Goal: Find contact information: Find contact information

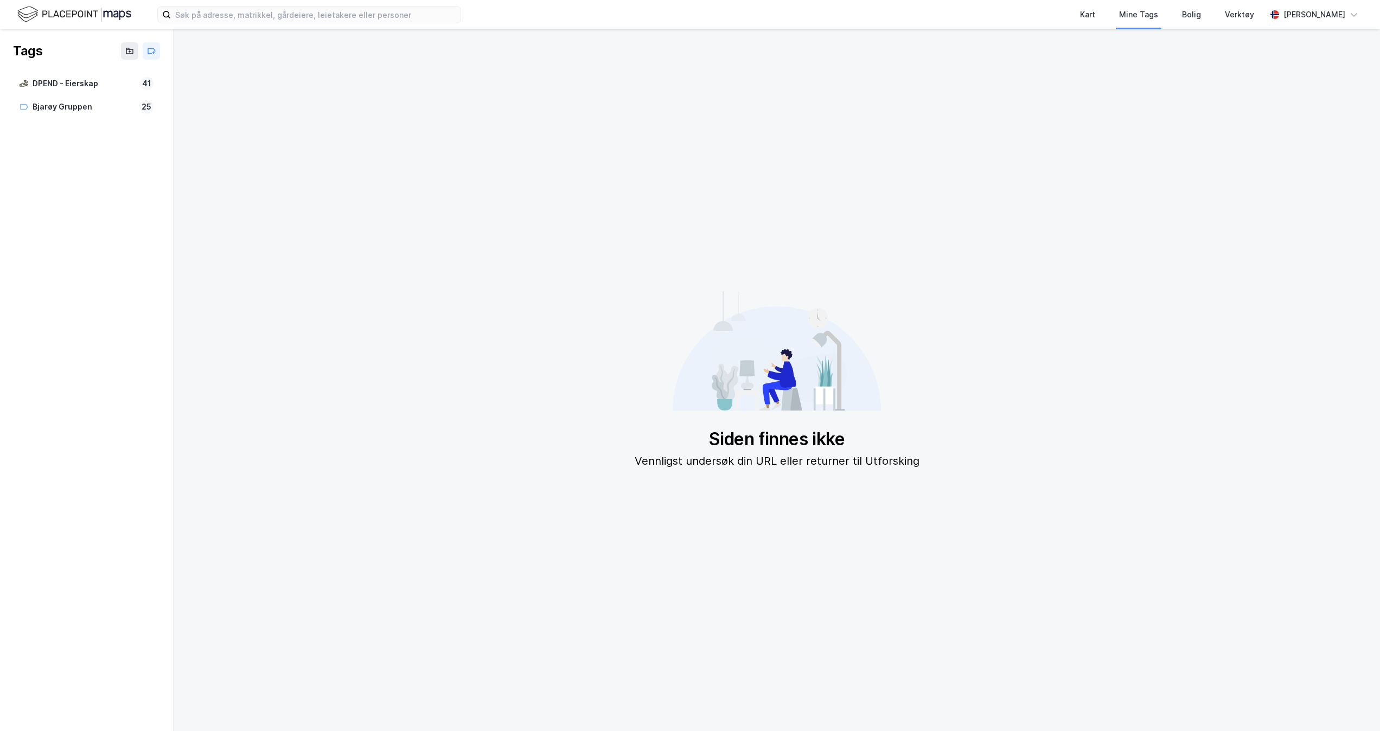
click at [114, 11] on img at bounding box center [74, 14] width 114 height 19
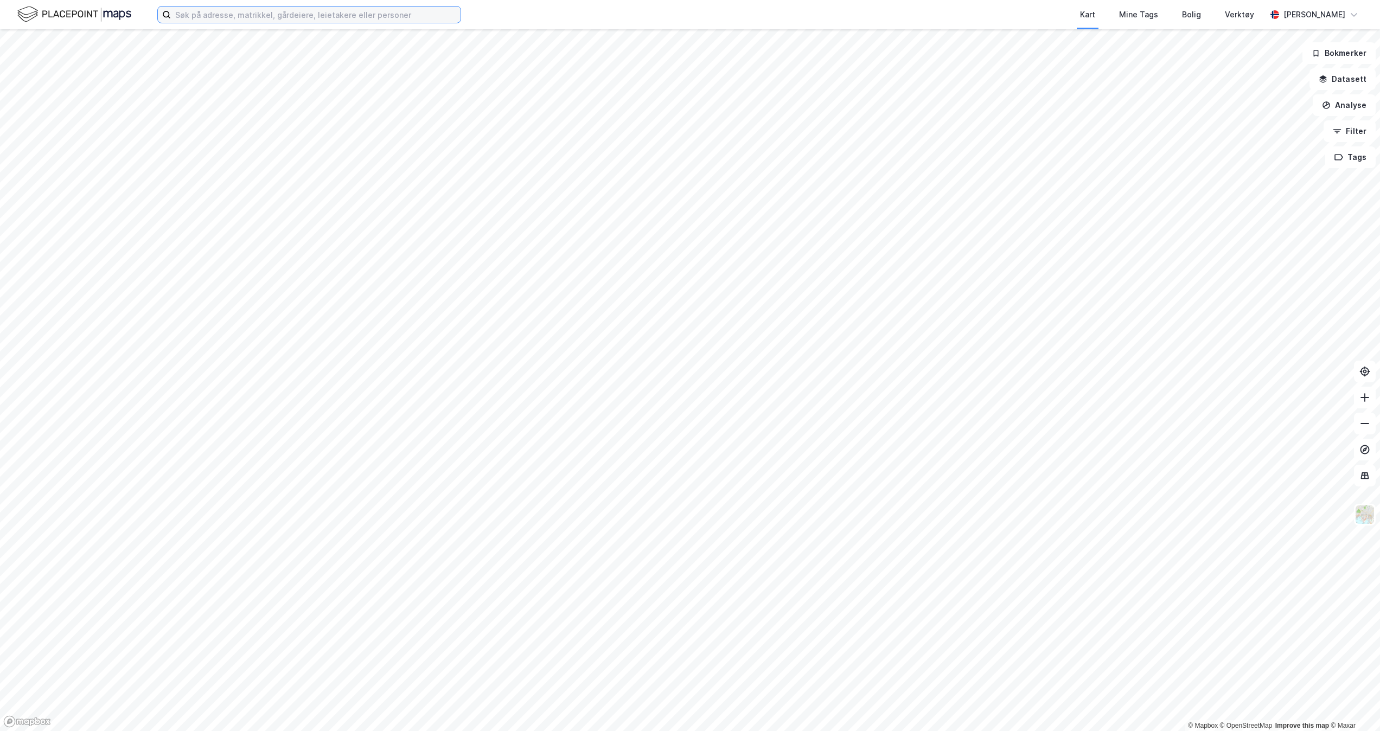
click at [356, 16] on input at bounding box center [316, 15] width 290 height 16
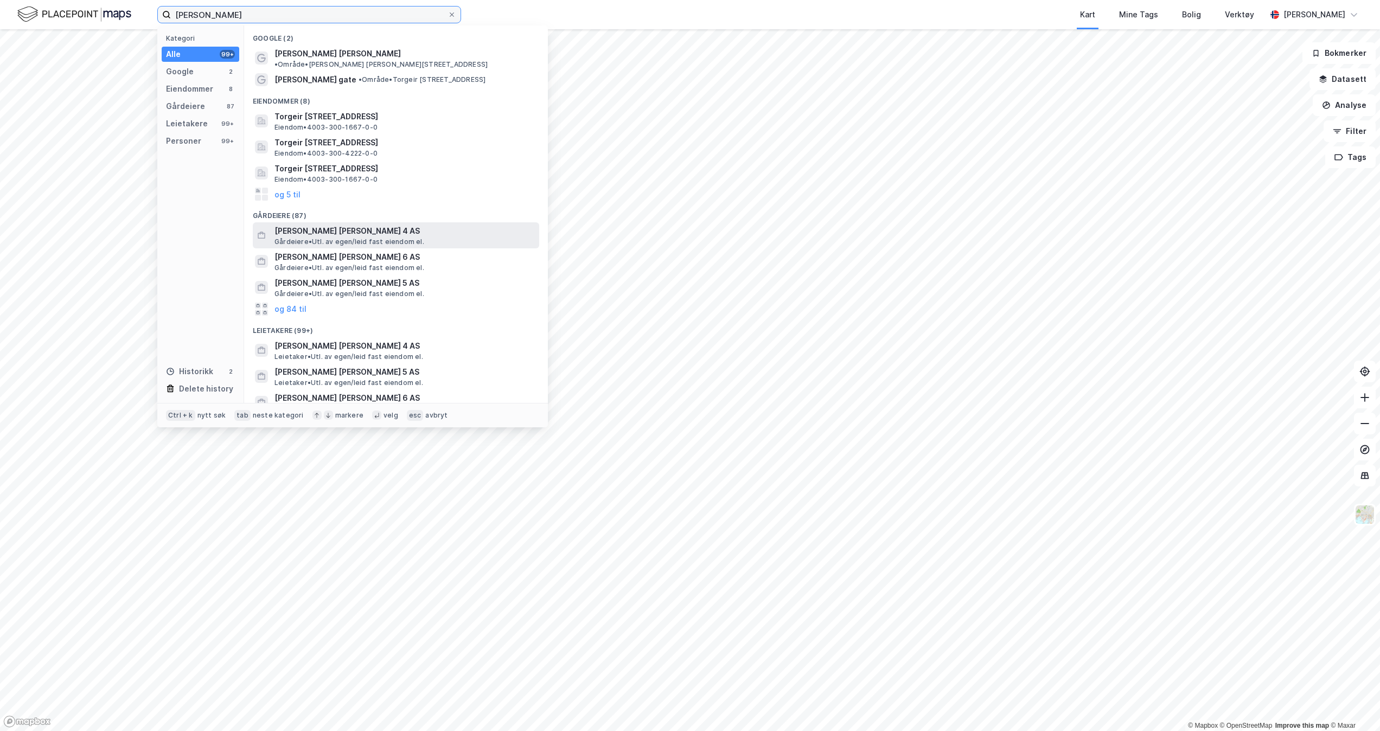
type input "[PERSON_NAME]"
click at [420, 233] on div "[PERSON_NAME] [PERSON_NAME] 4 AS [PERSON_NAME]. [PERSON_NAME]/[PERSON_NAME] fas…" at bounding box center [406, 236] width 263 height 22
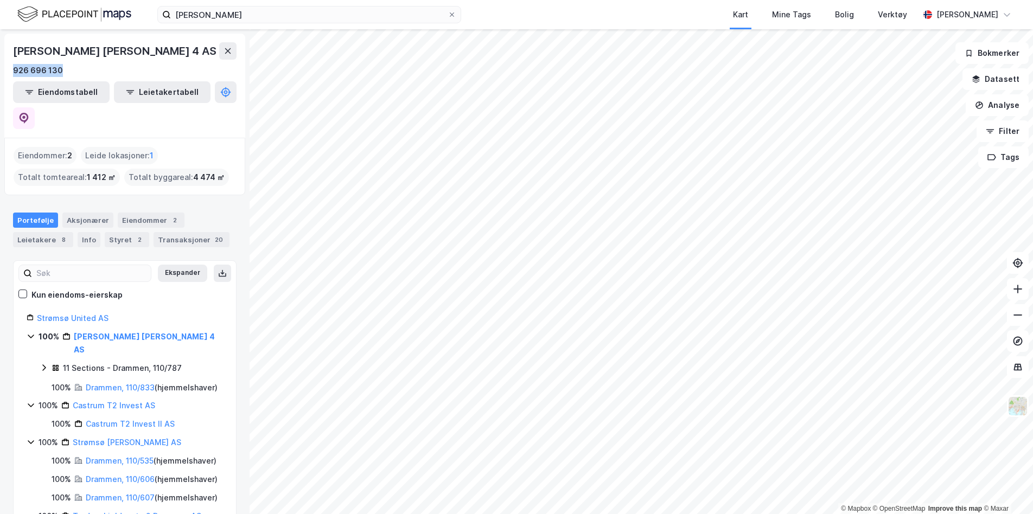
drag, startPoint x: 79, startPoint y: 65, endPoint x: 7, endPoint y: 69, distance: 72.8
click at [7, 69] on div "[PERSON_NAME] [PERSON_NAME] 4 AS 926 696 130 Eiendomstabell Leietakertabell" at bounding box center [124, 86] width 241 height 104
copy div "926 696 130"
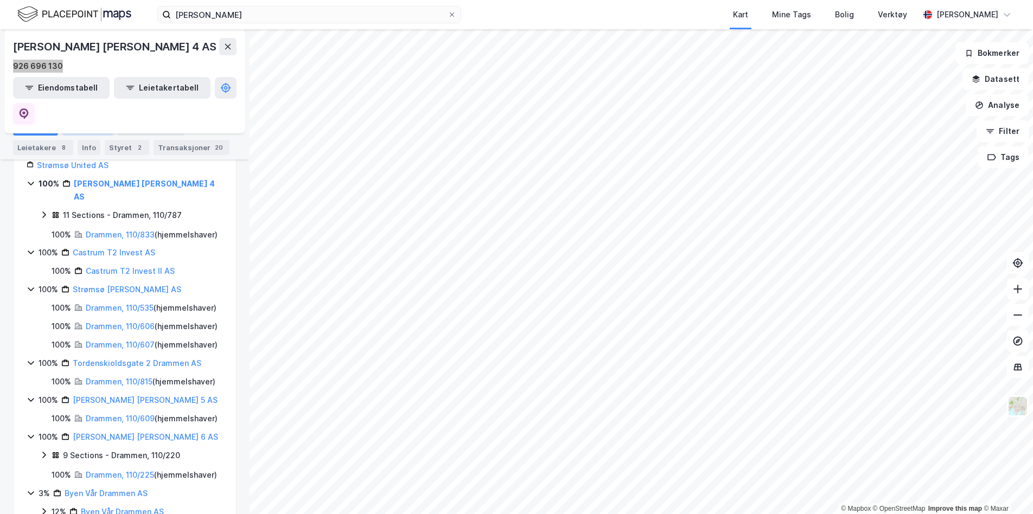
scroll to position [18, 0]
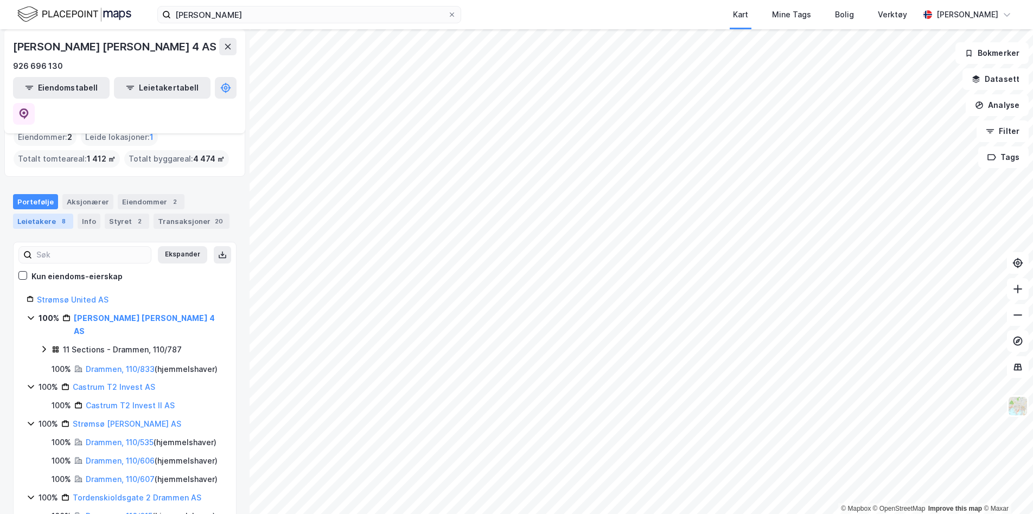
click at [46, 214] on div "Leietakere 8" at bounding box center [43, 221] width 60 height 15
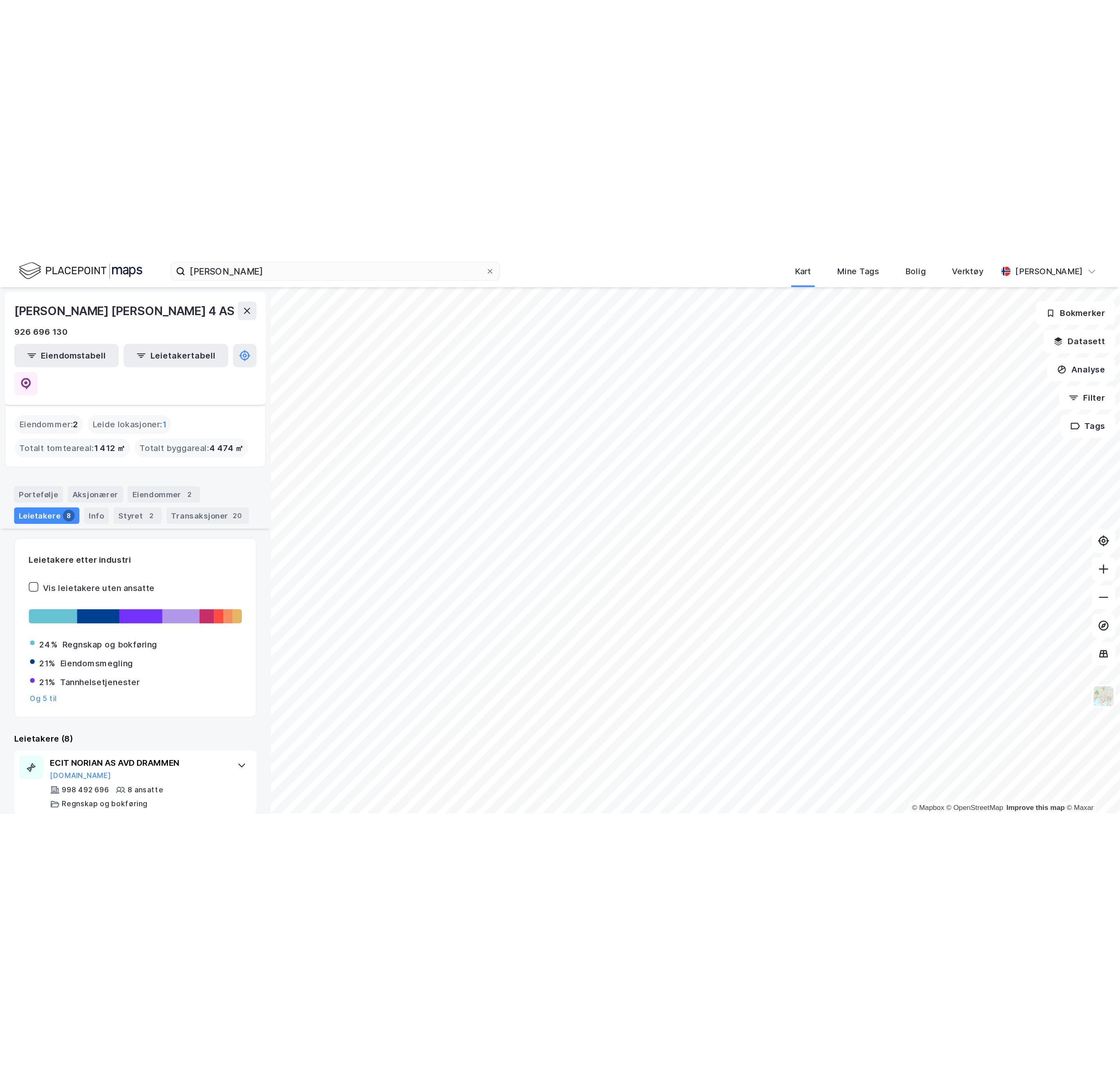
scroll to position [164, 0]
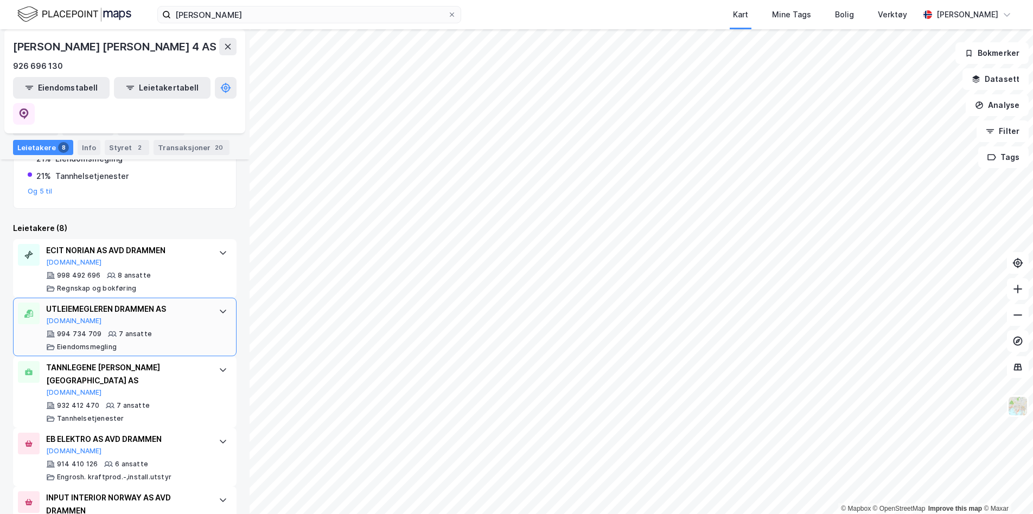
click at [126, 303] on div "UTLEIEMEGLEREN DRAMMEN AS" at bounding box center [127, 309] width 162 height 13
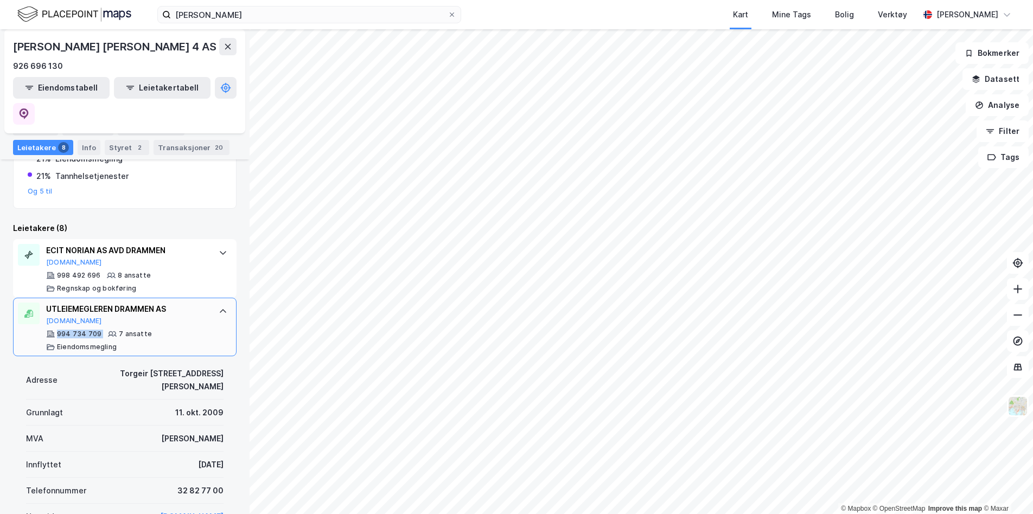
drag, startPoint x: 101, startPoint y: 307, endPoint x: 56, endPoint y: 305, distance: 45.0
click at [56, 330] on div "994 734 709 7 ansatte Eiendomsmegling" at bounding box center [127, 341] width 162 height 22
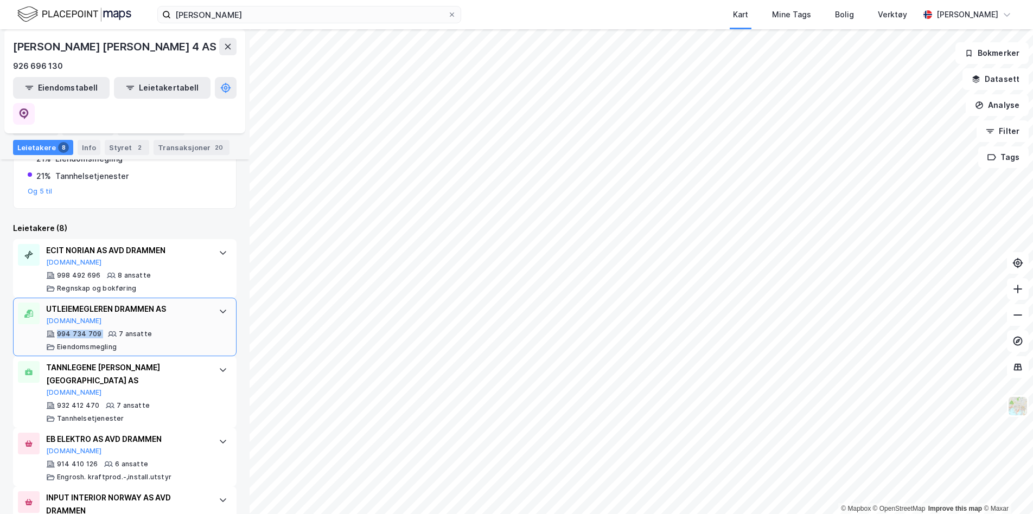
copy div "994 734 709"
click at [221, 45] on button at bounding box center [227, 46] width 17 height 17
